Goal: Ask a question

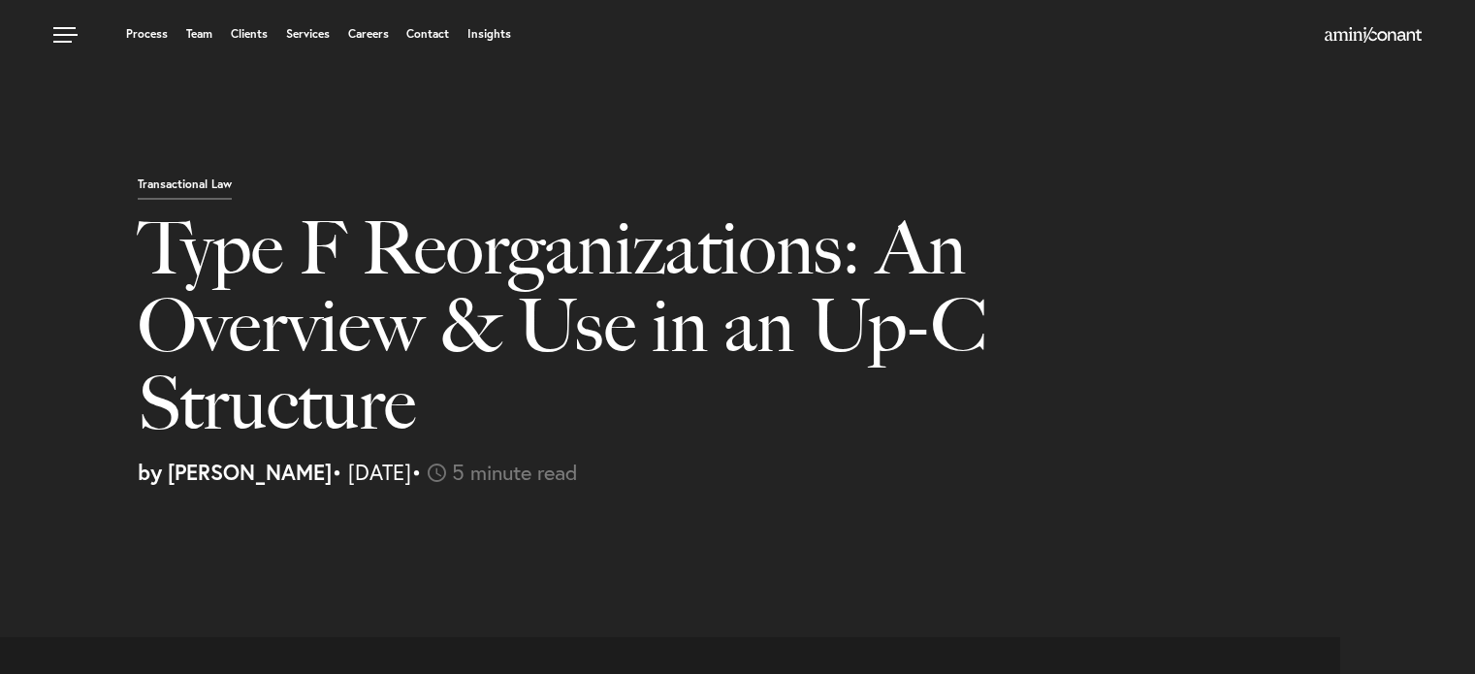
select select "US"
select select "Austin"
select select "Business and Civil Litigation"
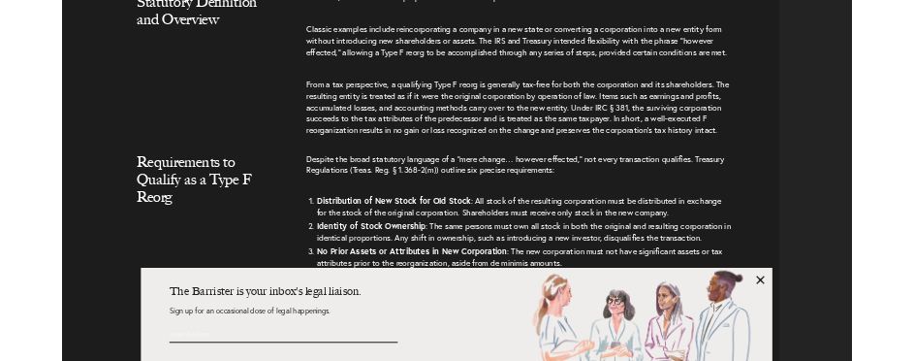
scroll to position [2094, 0]
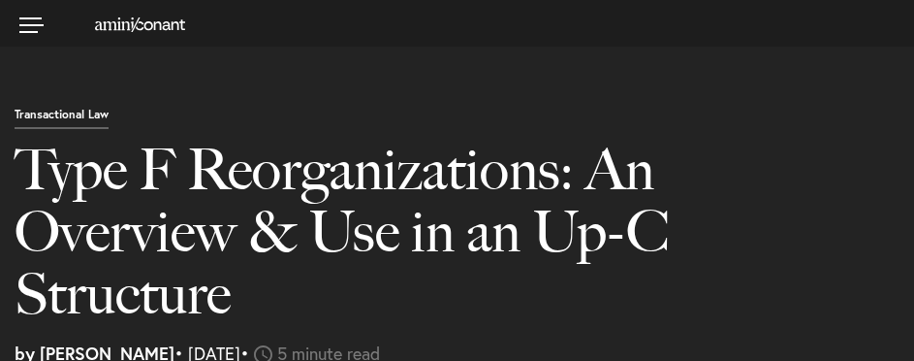
select select "US"
select select "Austin"
select select "Business and Civil Litigation"
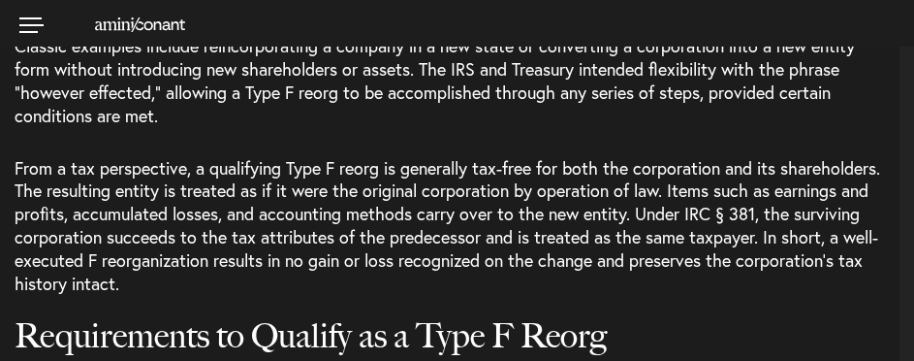
scroll to position [2094, 0]
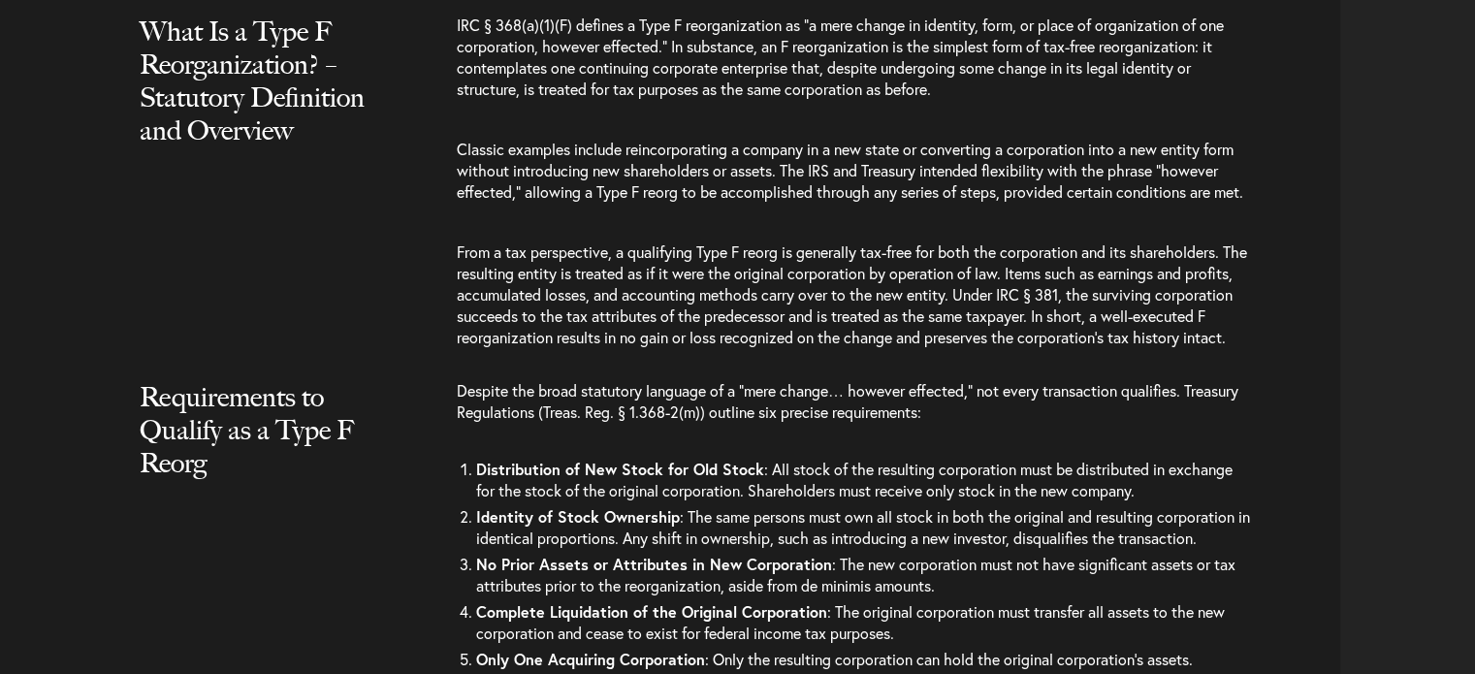
scroll to position [2057, 0]
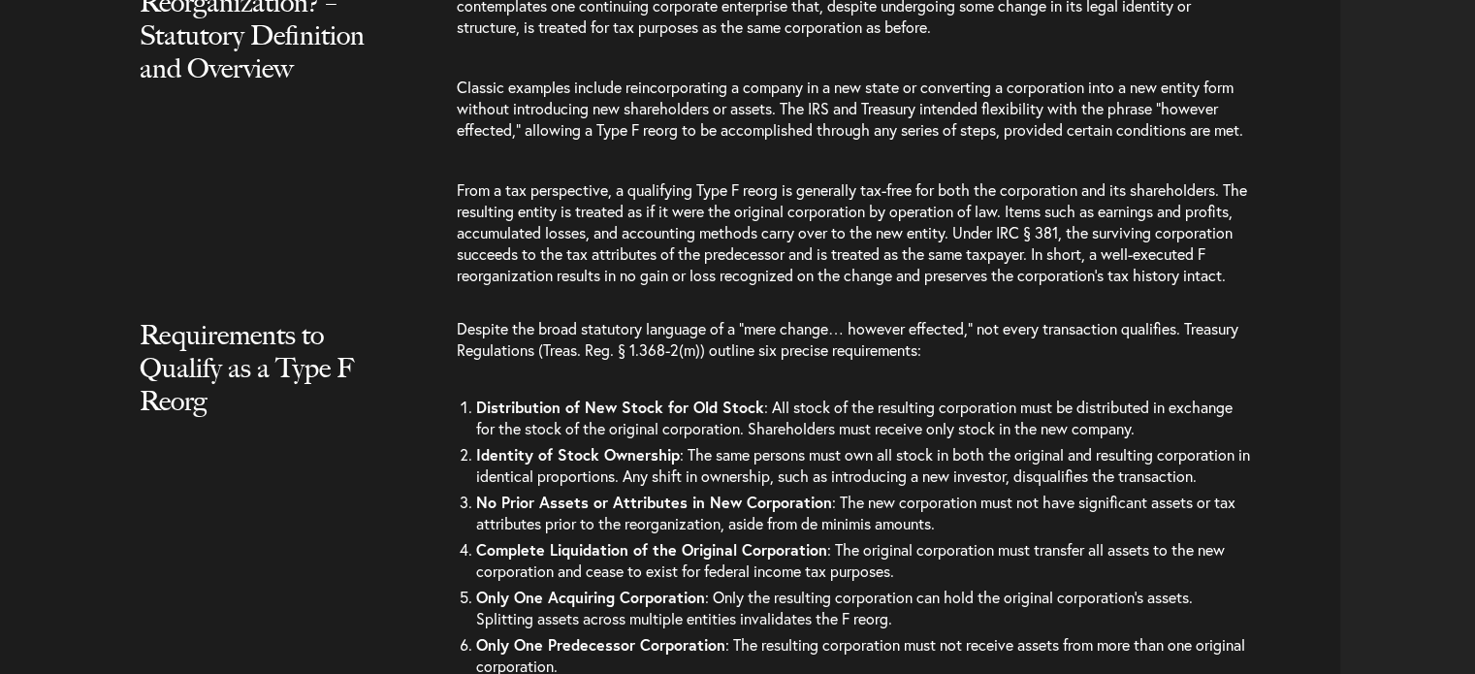
select select "US"
select select "Austin"
select select "Business and Civil Litigation"
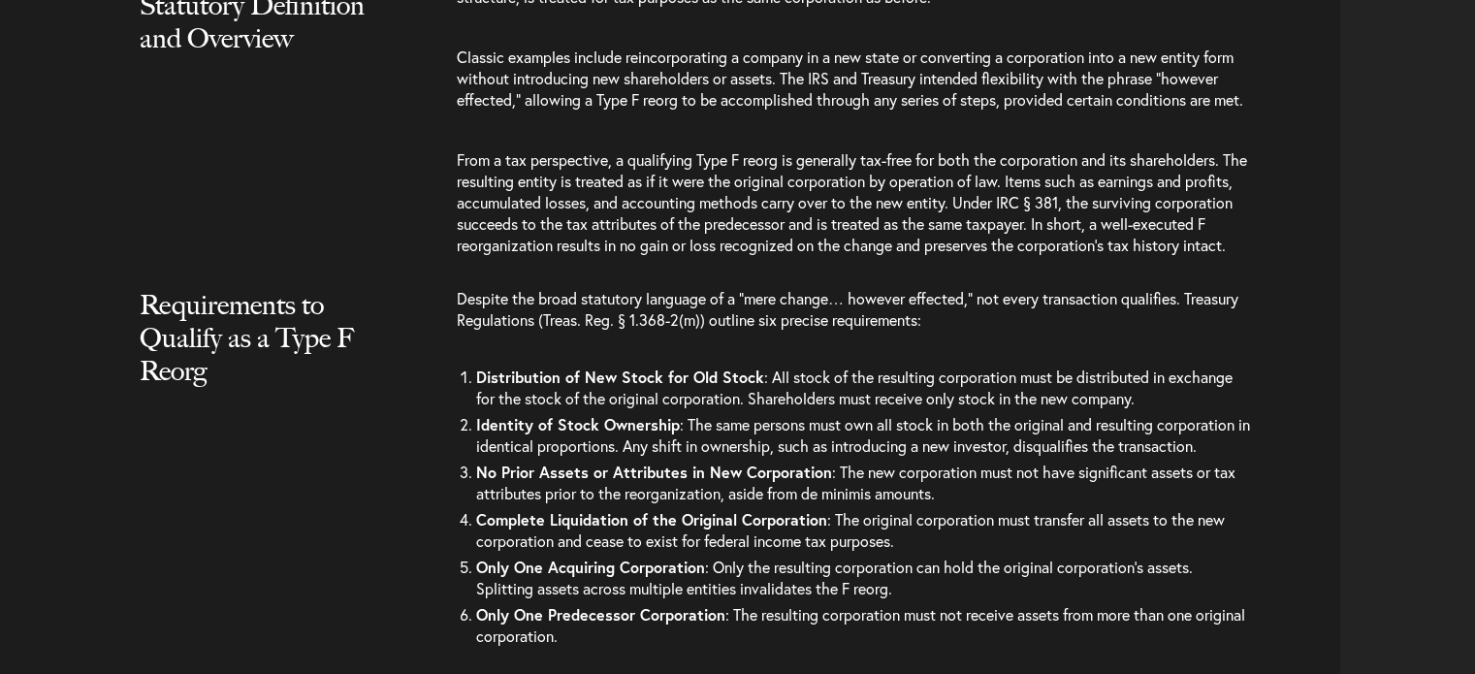
scroll to position [2094, 0]
